Goal: Transaction & Acquisition: Purchase product/service

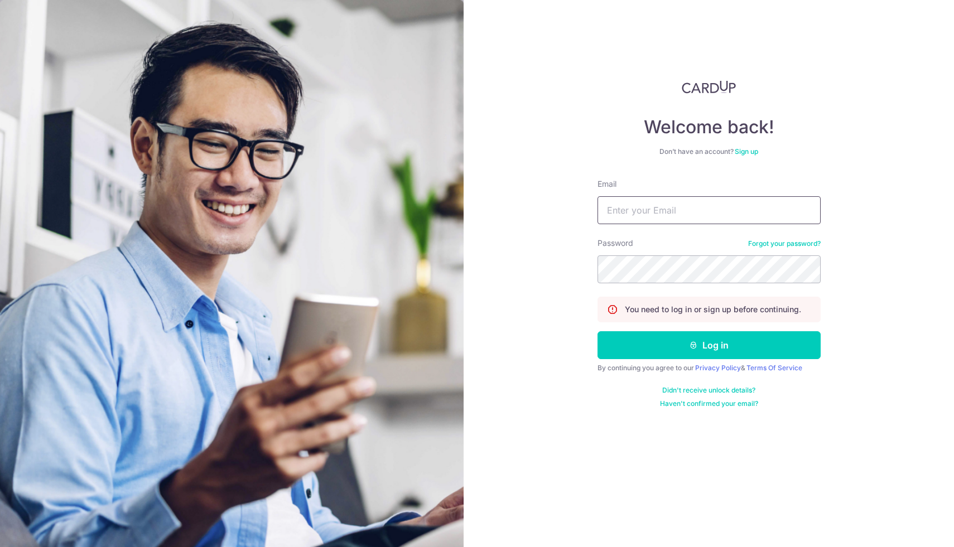
click at [691, 210] on input "Email" at bounding box center [708, 210] width 223 height 28
type input "[EMAIL_ADDRESS][DOMAIN_NAME]"
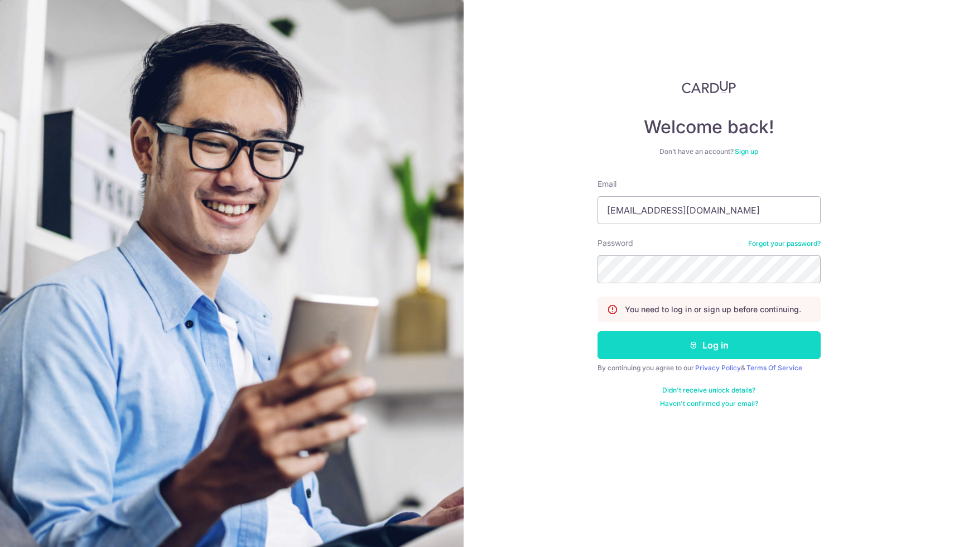
click at [693, 344] on icon "submit" at bounding box center [693, 345] width 9 height 9
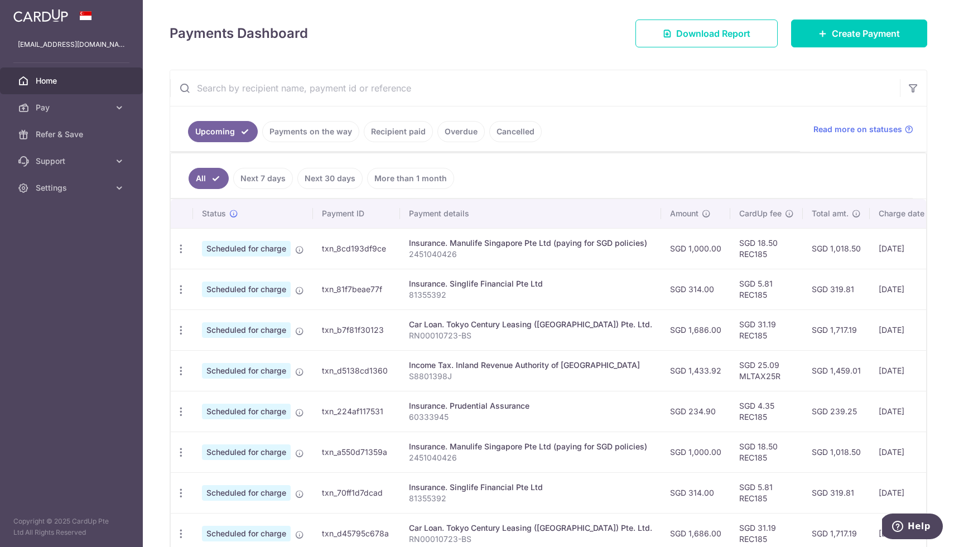
scroll to position [145, 0]
click at [869, 34] on span "Create Payment" at bounding box center [866, 33] width 68 height 13
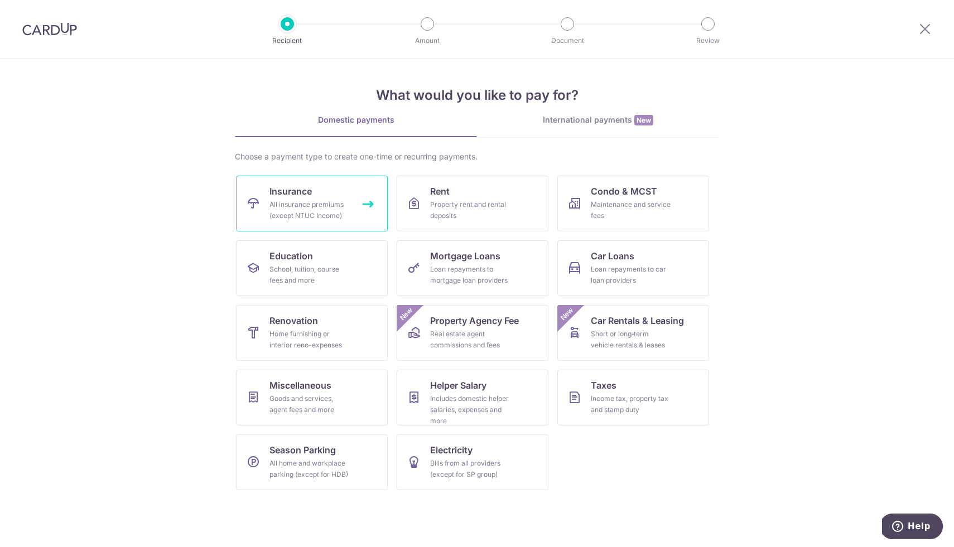
click at [324, 195] on link "Insurance All insurance premiums (except NTUC Income)" at bounding box center [312, 204] width 152 height 56
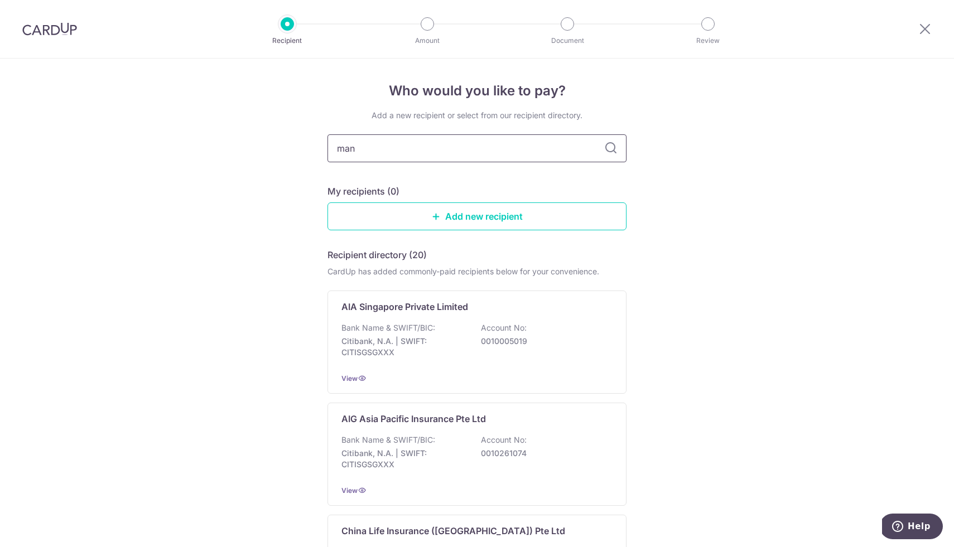
type input "manu"
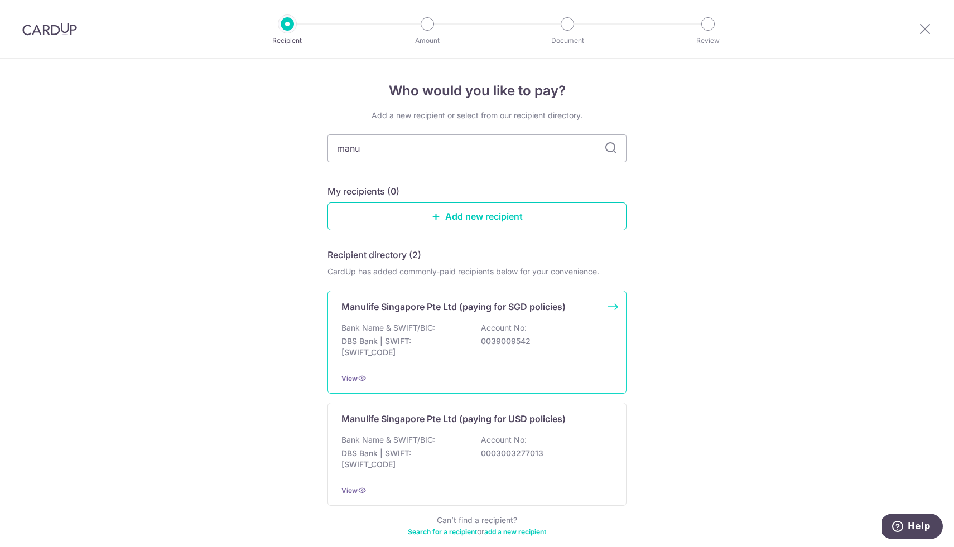
click at [478, 306] on p "Manulife Singapore Pte Ltd (paying for SGD policies)" at bounding box center [453, 306] width 224 height 13
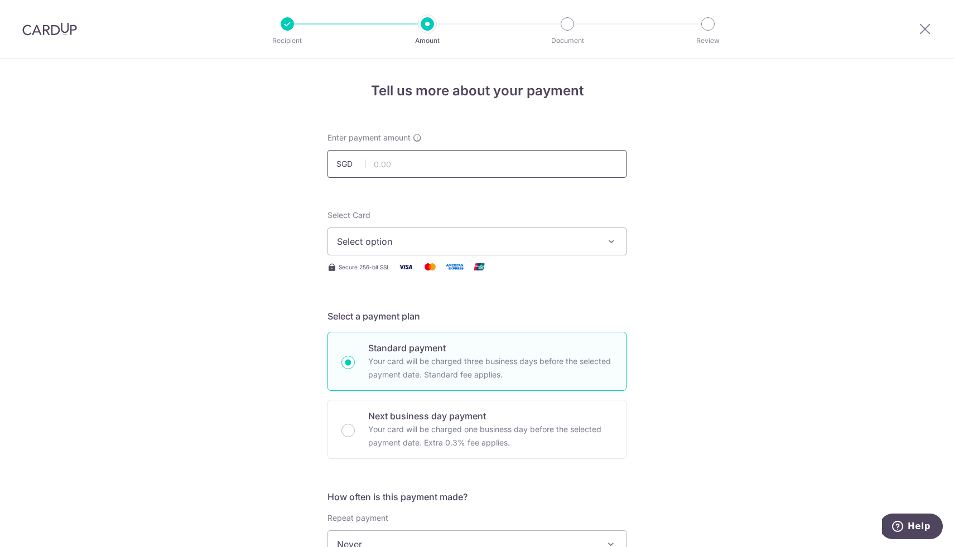
click at [422, 174] on input "text" at bounding box center [476, 164] width 299 height 28
type input "12,000.00"
click at [470, 238] on span "Select option" at bounding box center [467, 241] width 260 height 13
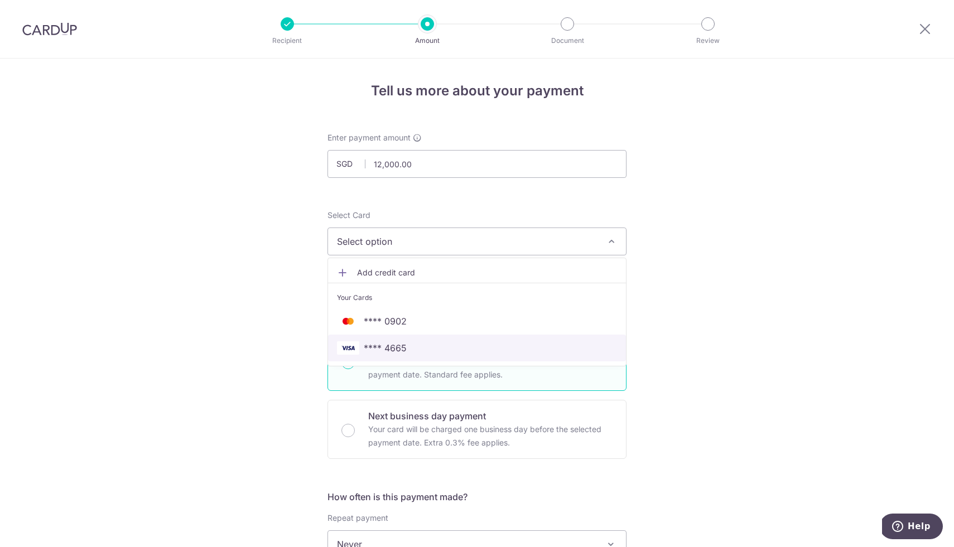
click at [429, 345] on span "**** 4665" at bounding box center [477, 347] width 280 height 13
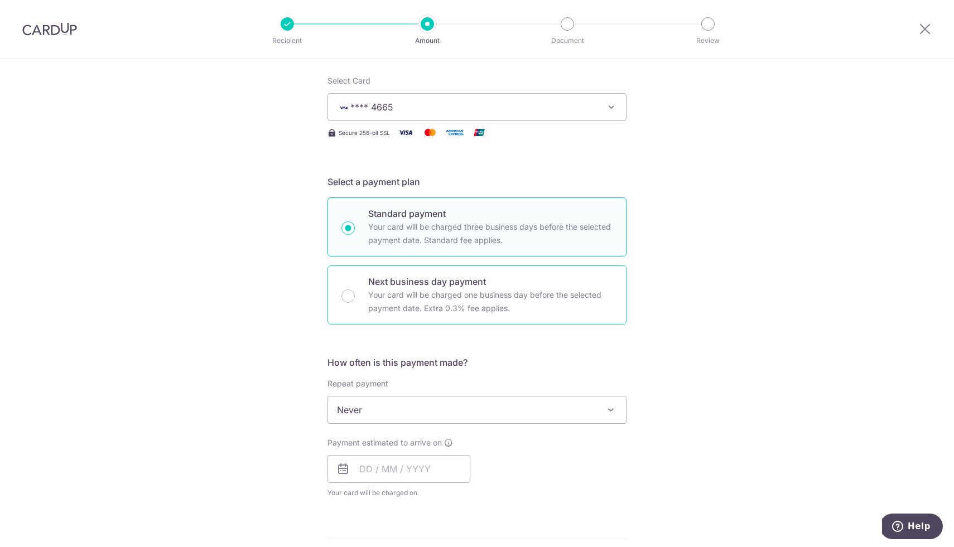
scroll to position [208, 0]
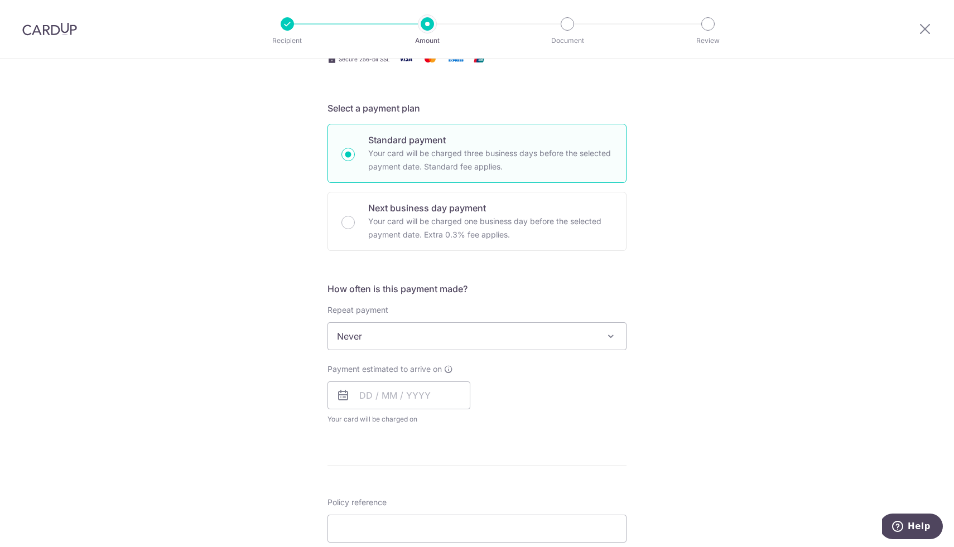
click at [402, 330] on span "Never" at bounding box center [477, 336] width 298 height 27
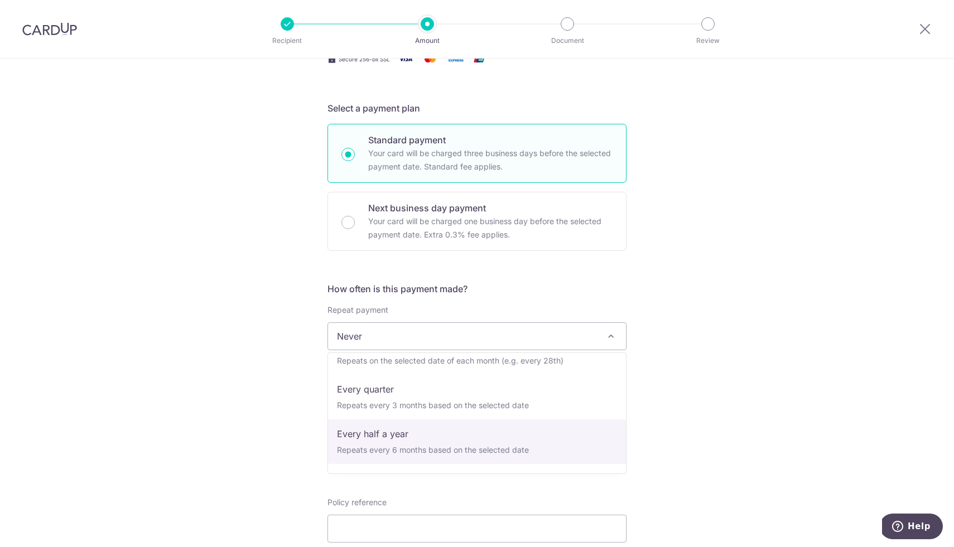
scroll to position [155, 0]
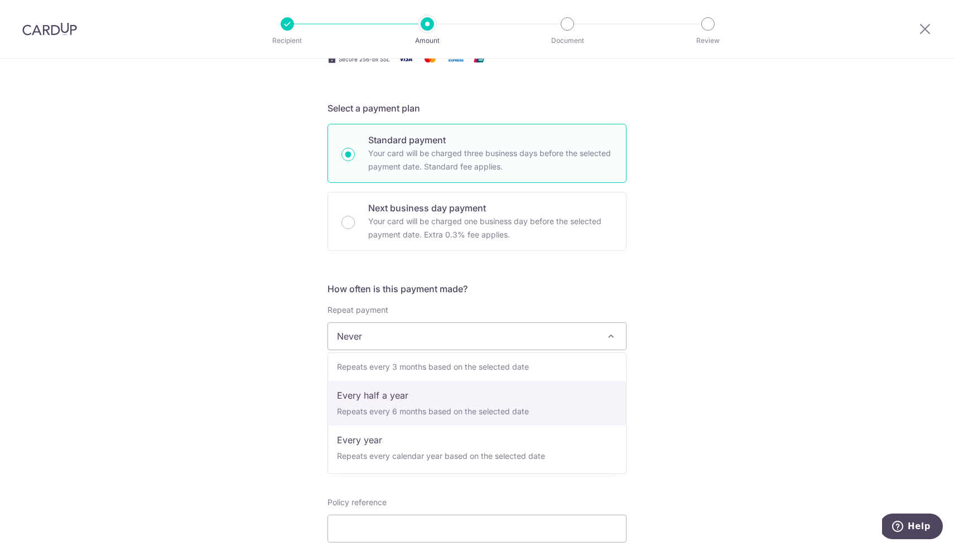
select select "6"
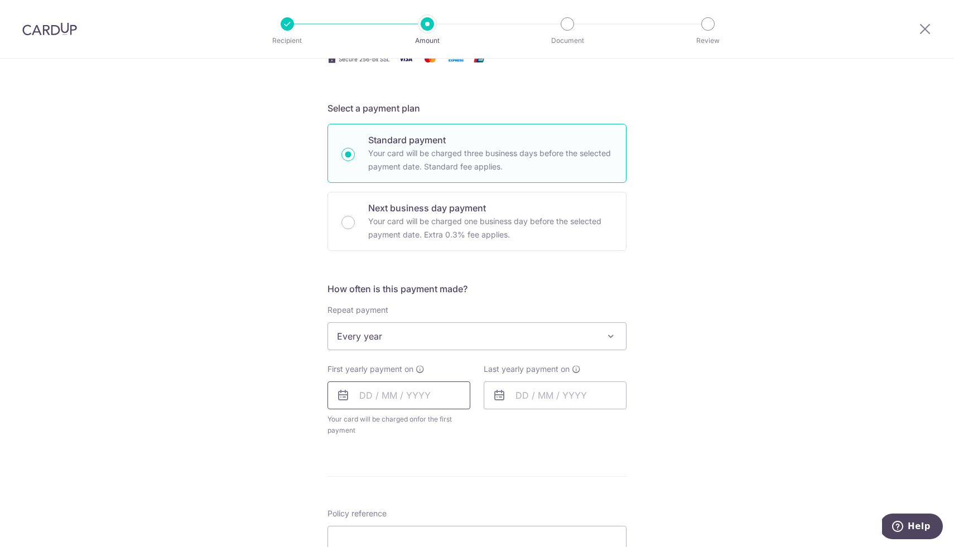
click at [418, 398] on input "text" at bounding box center [398, 395] width 143 height 28
click at [632, 468] on div "Tell us more about your payment Enter payment amount SGD 12,000.00 12000.00 Sel…" at bounding box center [477, 361] width 954 height 1020
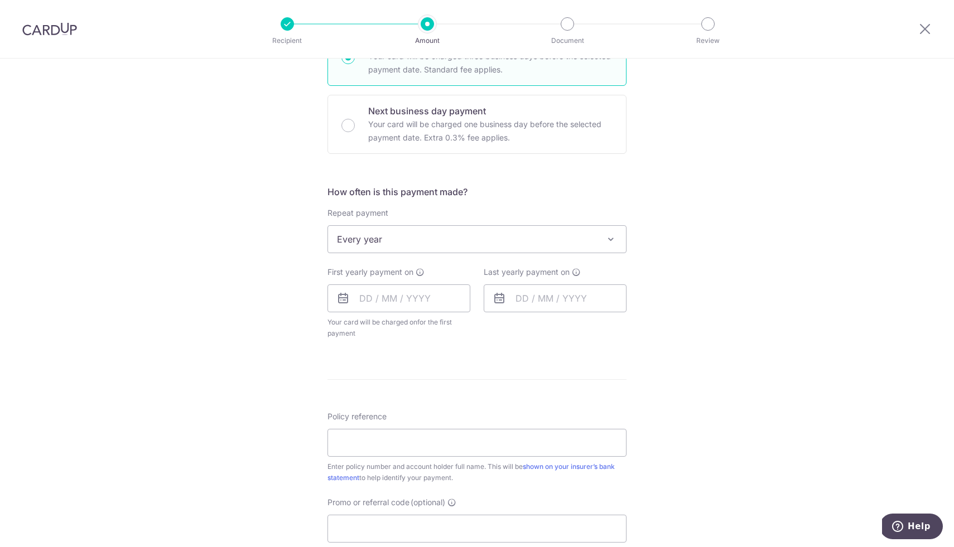
scroll to position [333, 0]
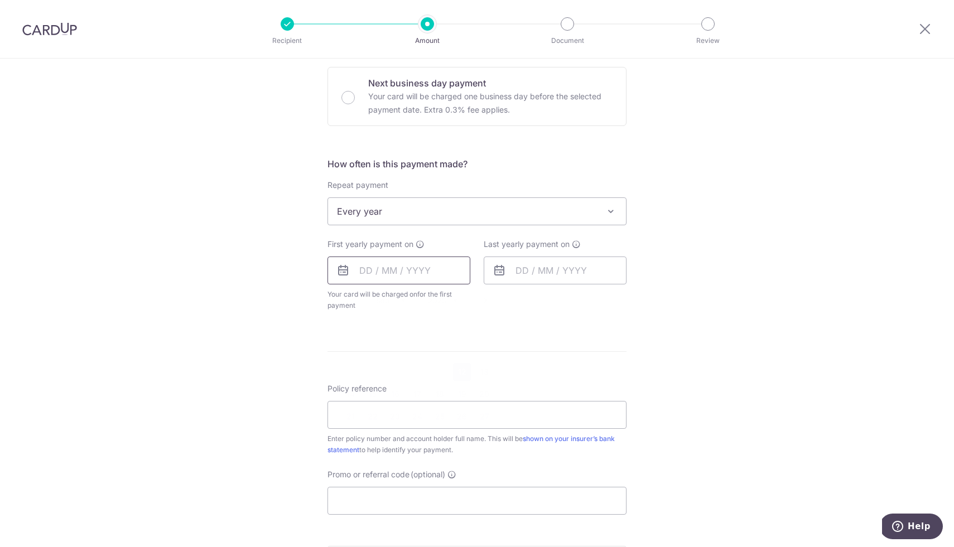
click at [428, 270] on input "text" at bounding box center [398, 271] width 143 height 28
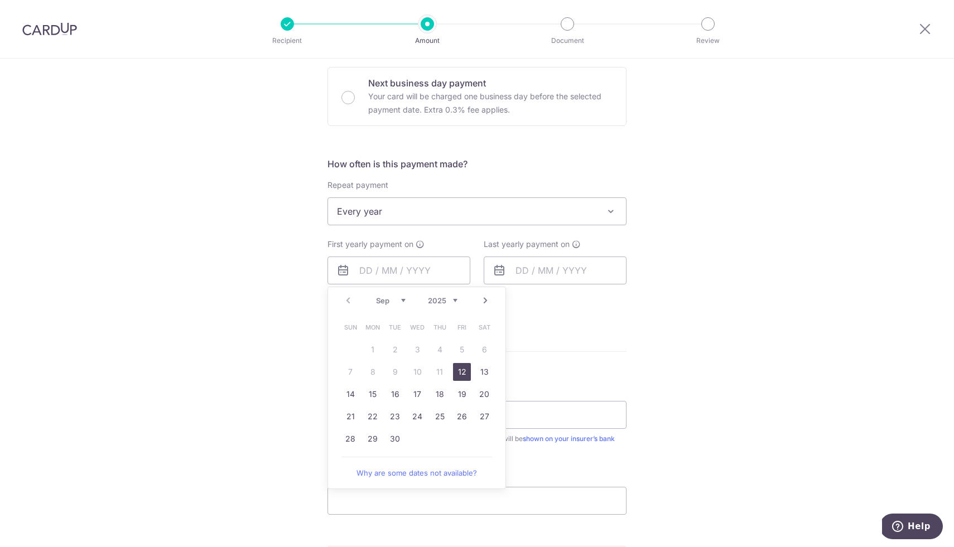
click at [462, 374] on link "12" at bounding box center [462, 372] width 18 height 18
type input "[DATE]"
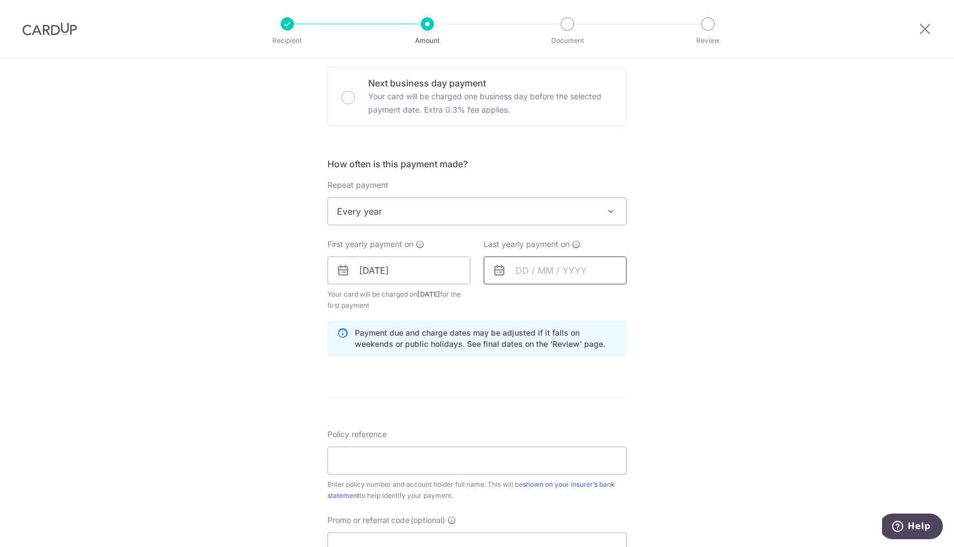
click at [511, 277] on input "text" at bounding box center [555, 271] width 143 height 28
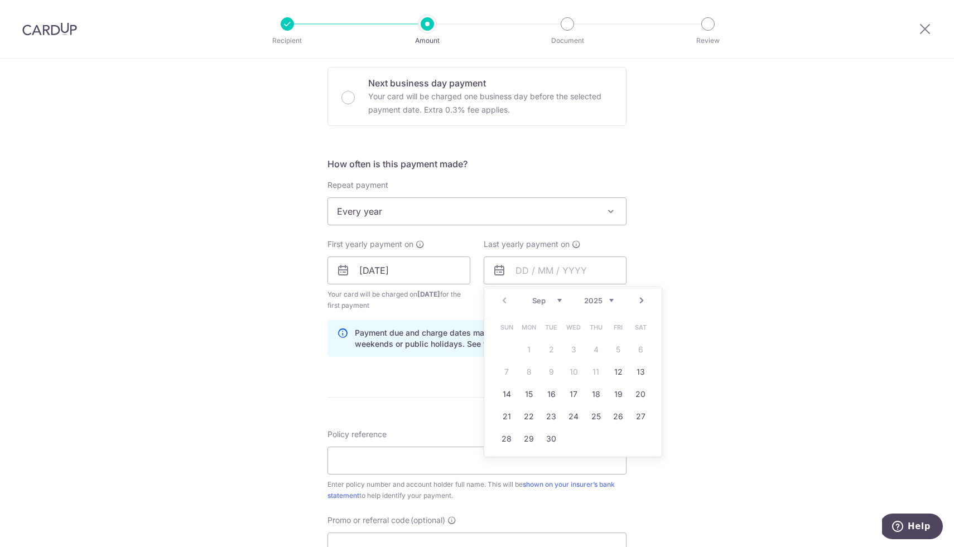
click at [612, 302] on select "2025 2026 2027 2028 2029 2030 2031 2032 2033 2034 2035" at bounding box center [599, 300] width 30 height 9
click at [604, 297] on select "2025 2026 2027 2028 2029 2030 2031 2032 2033 2034 2035" at bounding box center [599, 300] width 30 height 9
click at [567, 435] on link "30" at bounding box center [573, 439] width 18 height 18
type input "30/09/2026"
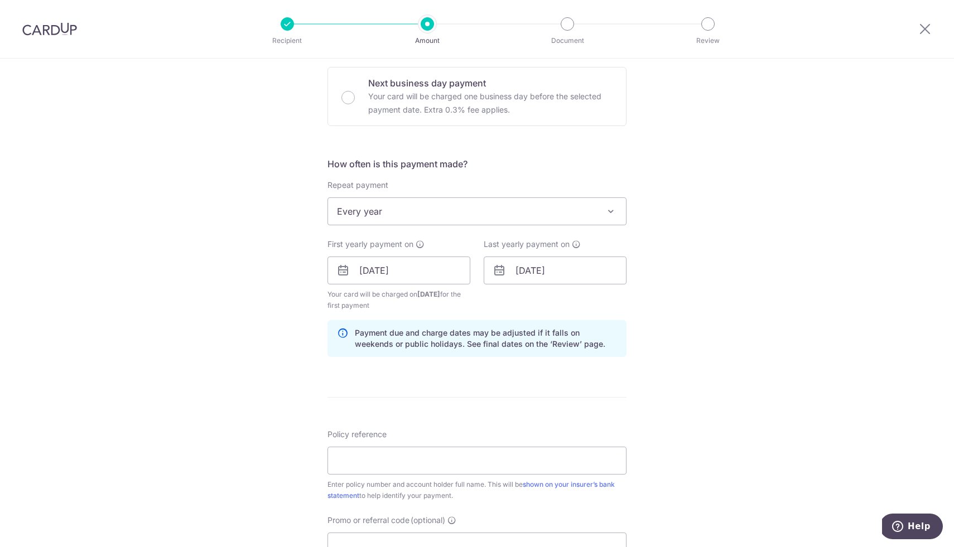
click at [700, 343] on div "Tell us more about your payment Enter payment amount SGD 12,000.00 12000.00 Sel…" at bounding box center [477, 259] width 954 height 1066
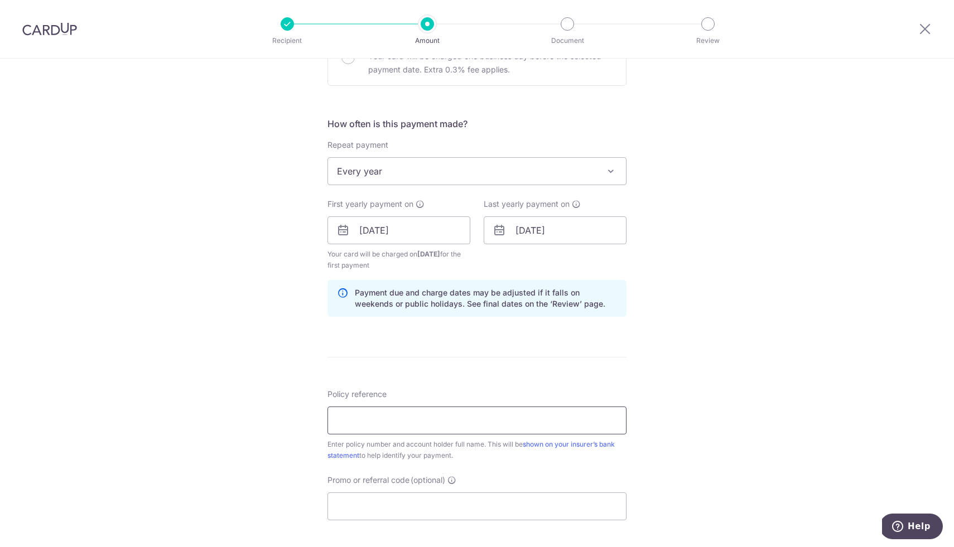
click at [526, 424] on input "Policy reference" at bounding box center [476, 421] width 299 height 28
paste input "2451039170"
type input "2451039170"
click at [460, 510] on input "Promo or referral code (optional)" at bounding box center [476, 506] width 299 height 28
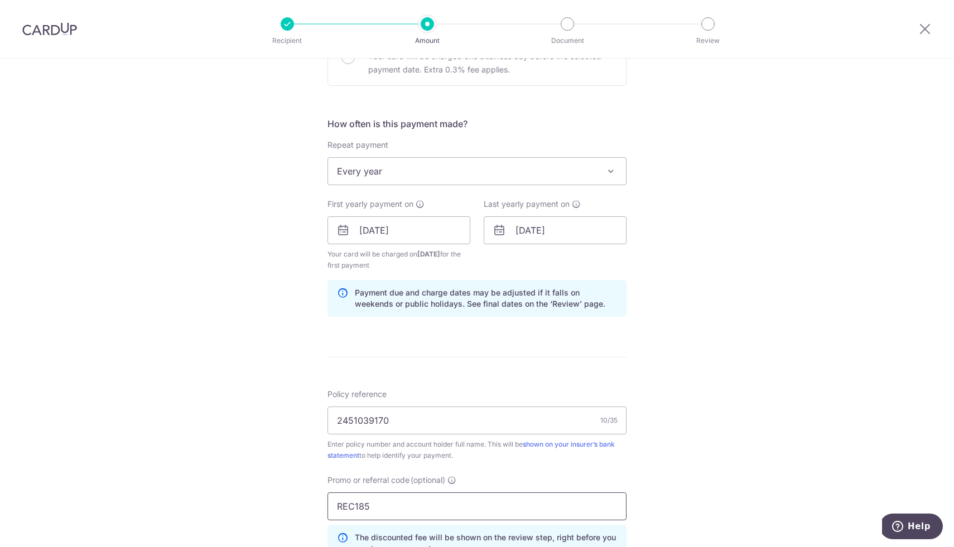
type input "REC185"
click at [706, 417] on div "Tell us more about your payment Enter payment amount SGD 12,000.00 12000.00 Sel…" at bounding box center [477, 243] width 954 height 1116
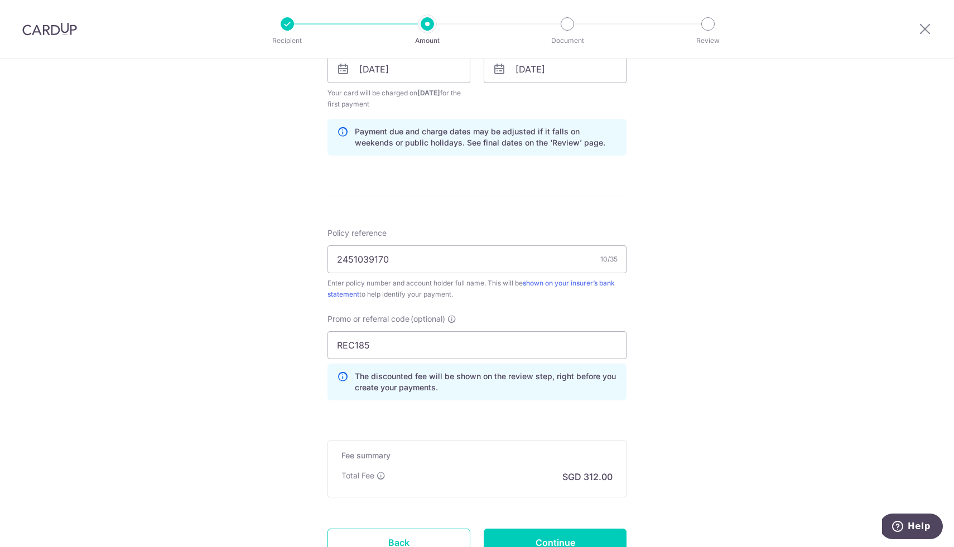
scroll to position [569, 0]
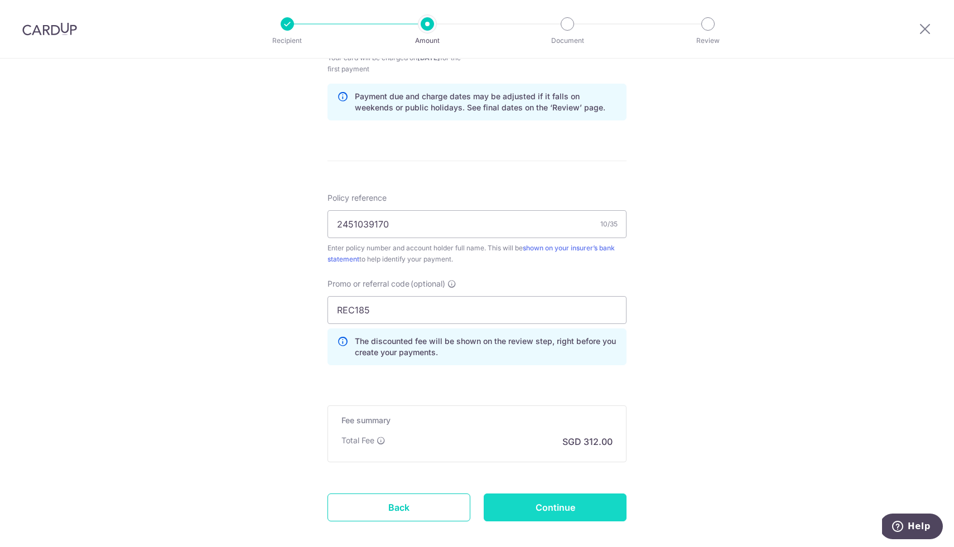
click at [546, 505] on input "Continue" at bounding box center [555, 508] width 143 height 28
type input "Create Schedule"
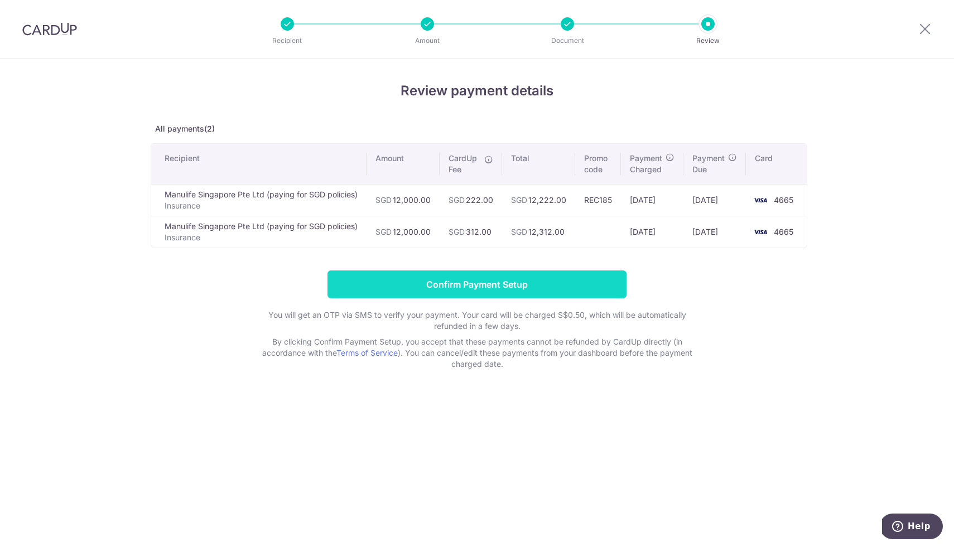
click at [530, 281] on input "Confirm Payment Setup" at bounding box center [476, 284] width 299 height 28
